Goal: Task Accomplishment & Management: Complete application form

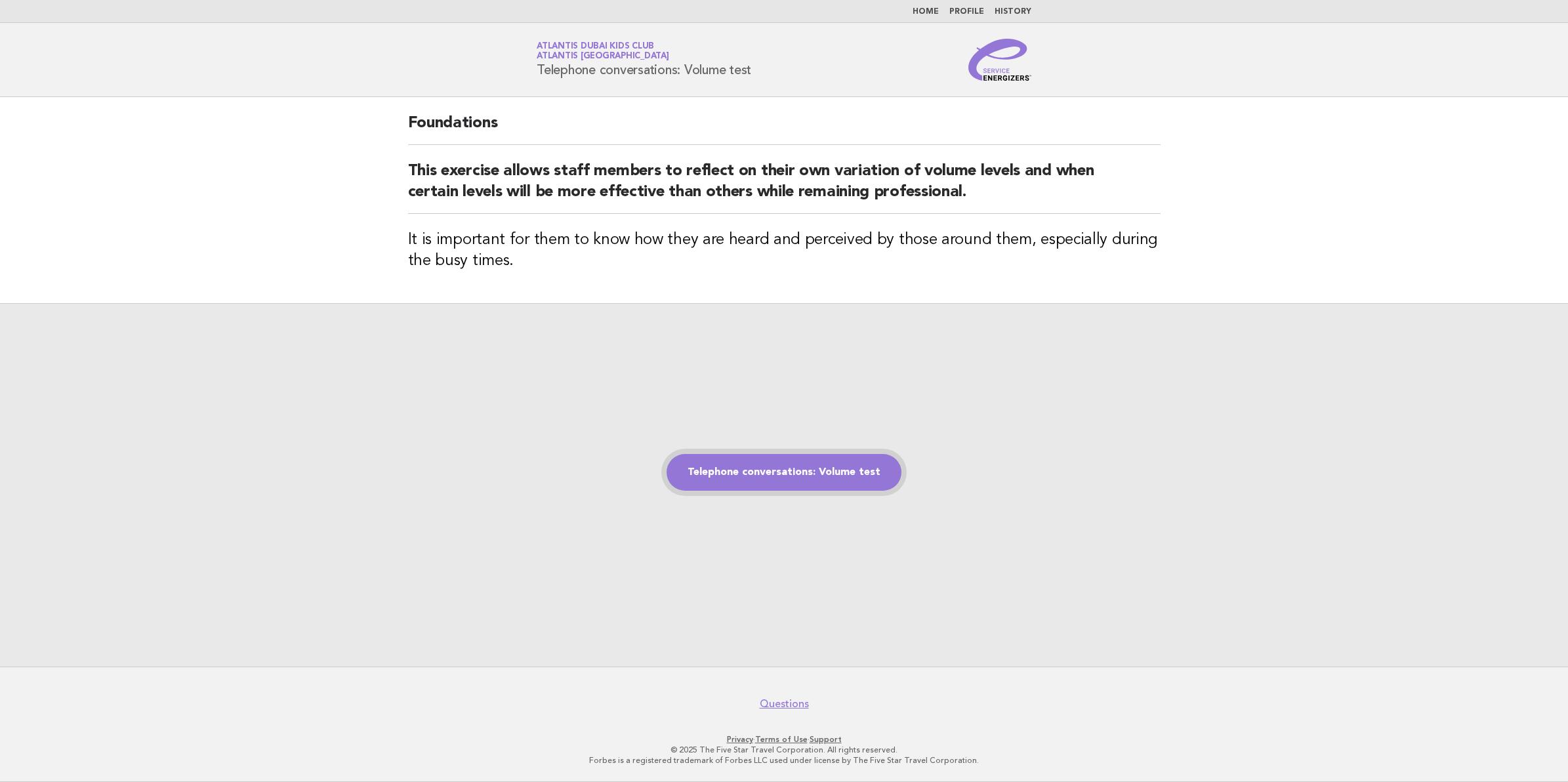
click at [756, 463] on link "Telephone conversations: Volume test" at bounding box center [784, 472] width 235 height 37
click at [773, 468] on link "Telephone conversations: Volume test" at bounding box center [784, 472] width 235 height 37
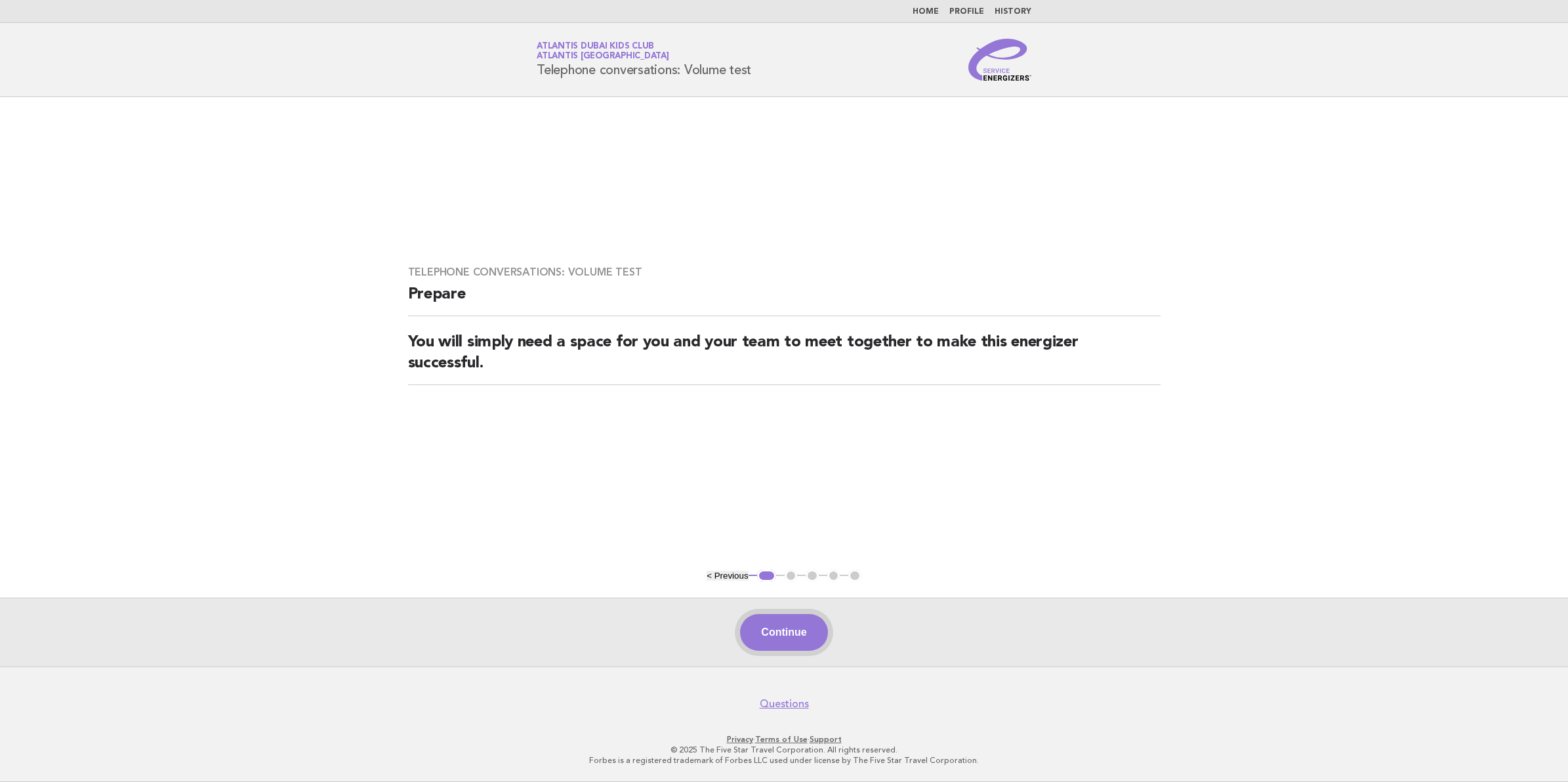
click at [750, 637] on button "Continue" at bounding box center [784, 632] width 87 height 37
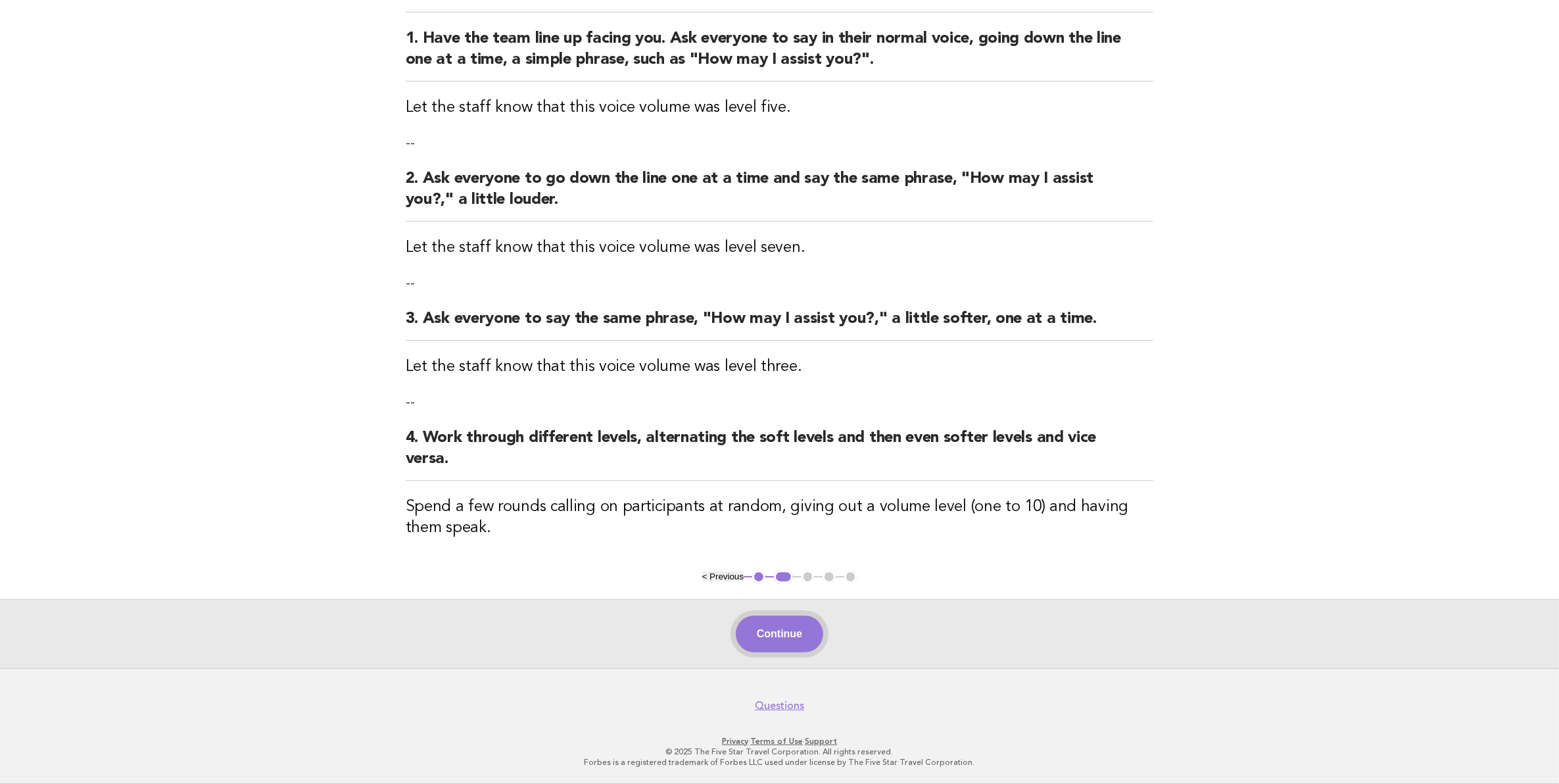
click at [796, 649] on button "Continue" at bounding box center [780, 634] width 88 height 37
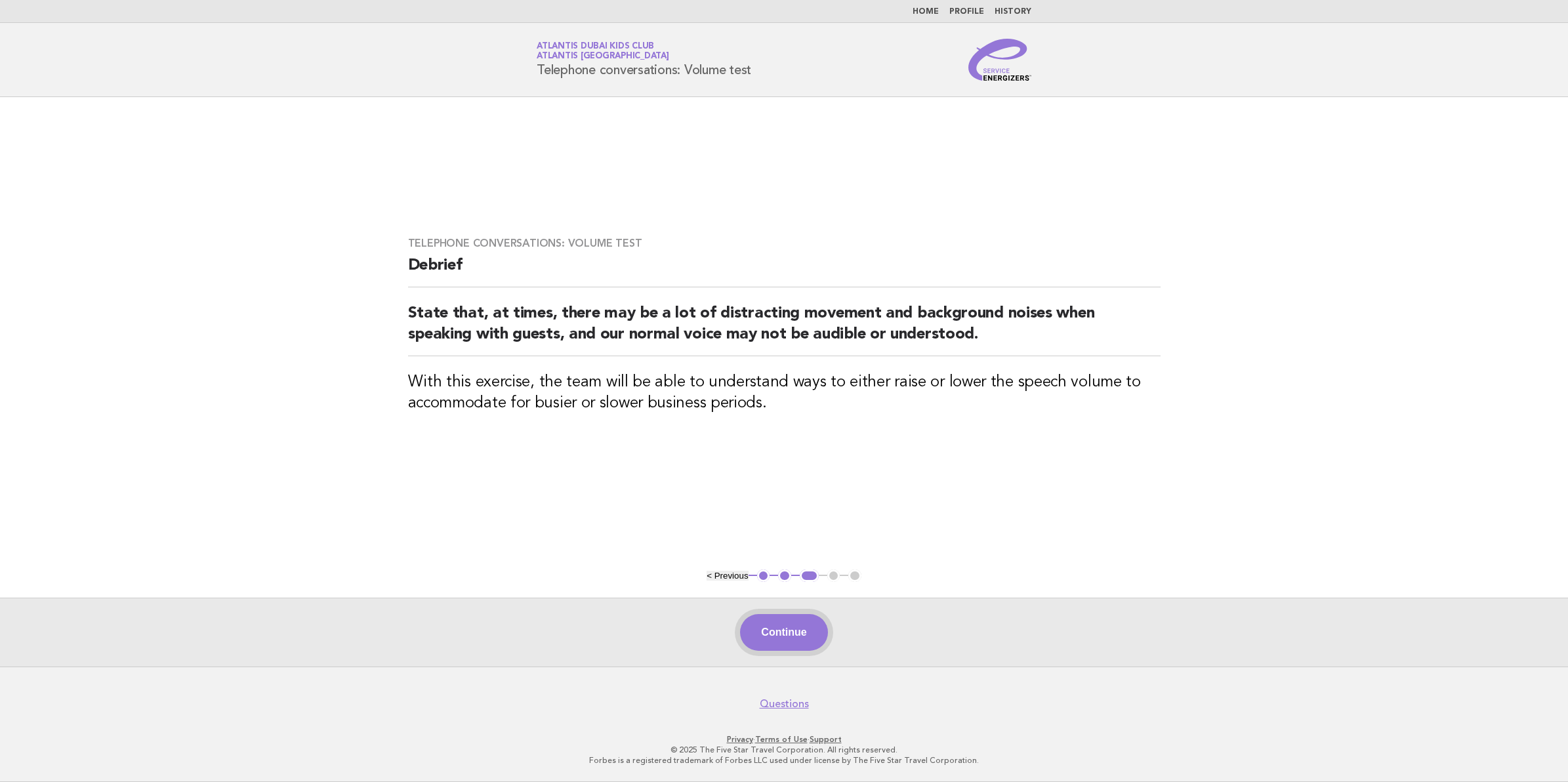
drag, startPoint x: 838, startPoint y: 622, endPoint x: 815, endPoint y: 624, distance: 23.1
click at [833, 622] on div "Continue" at bounding box center [784, 632] width 1568 height 69
click at [809, 628] on button "Continue" at bounding box center [784, 632] width 87 height 37
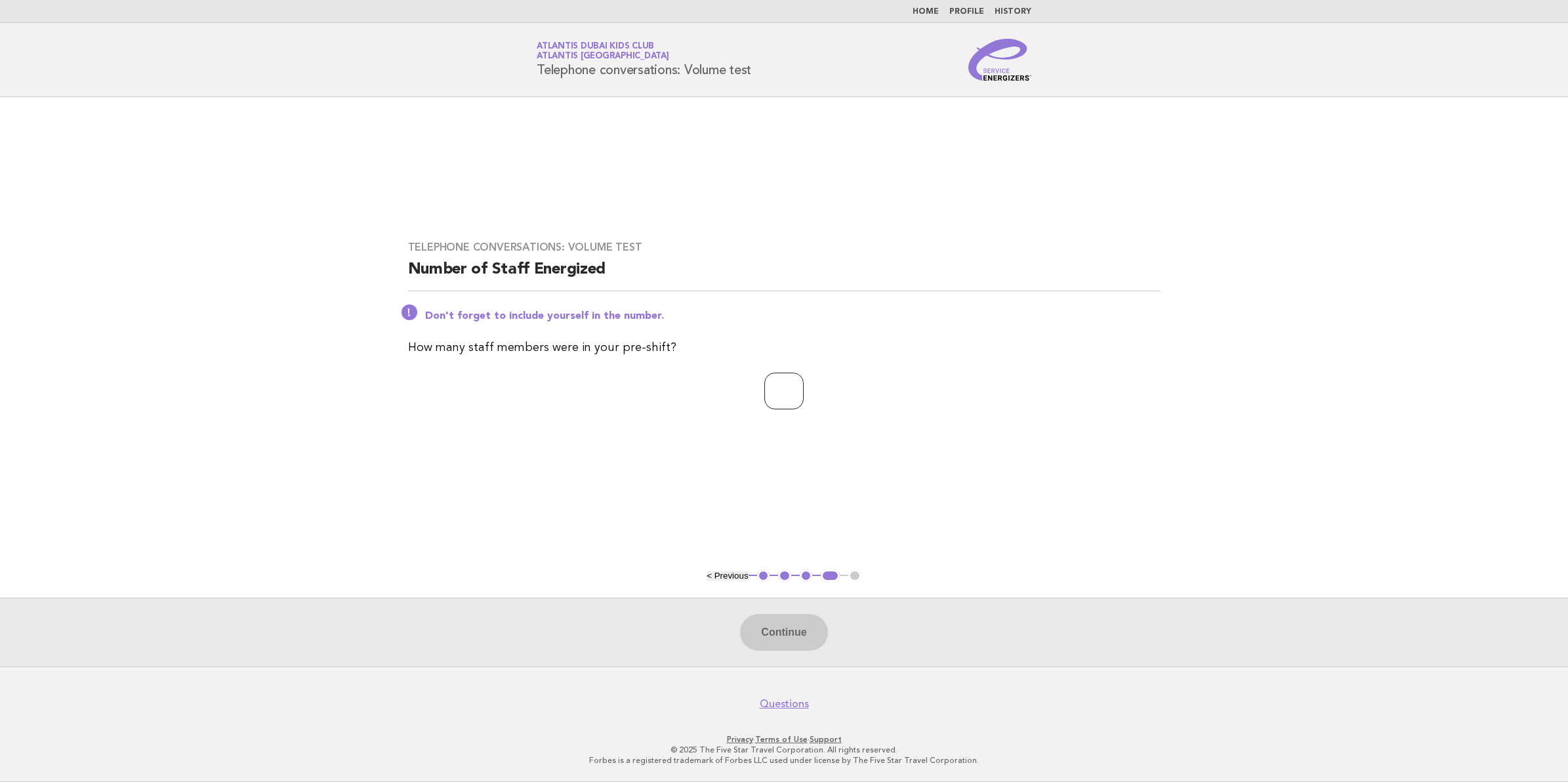
click at [807, 370] on div "Telephone conversations: Volume test Number of Staff Energized Don't forget to …" at bounding box center [785, 332] width 784 height 215
type input "**"
drag, startPoint x: 769, startPoint y: 630, endPoint x: 769, endPoint y: 623, distance: 7.0
click at [769, 627] on button "Continue" at bounding box center [784, 632] width 87 height 37
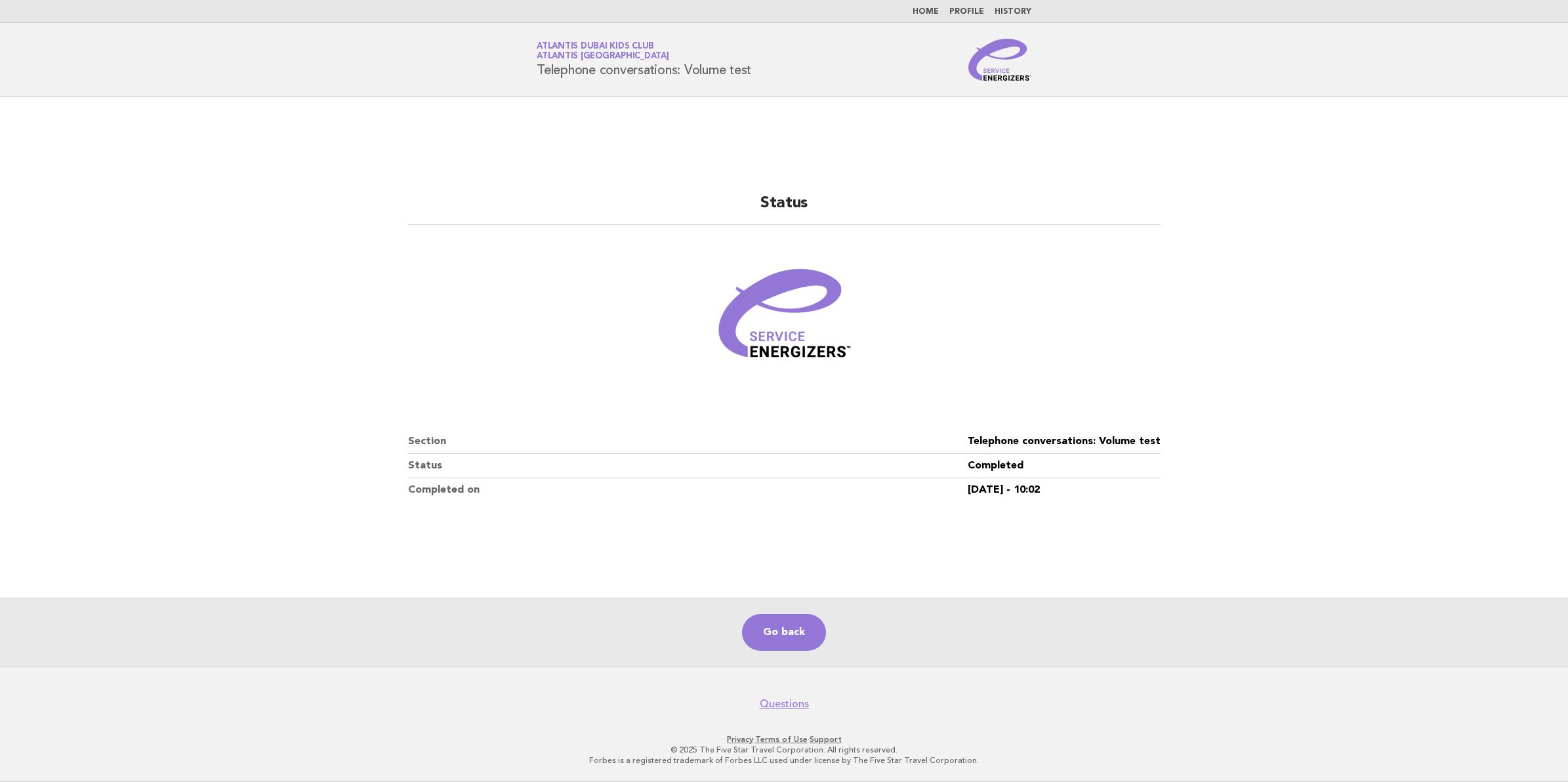
click at [0, 259] on html "Home Profile History Service Energizers Atlantis Dubai Kids Club Atlantis Dubai…" at bounding box center [784, 391] width 1568 height 782
